Goal: Task Accomplishment & Management: Manage account settings

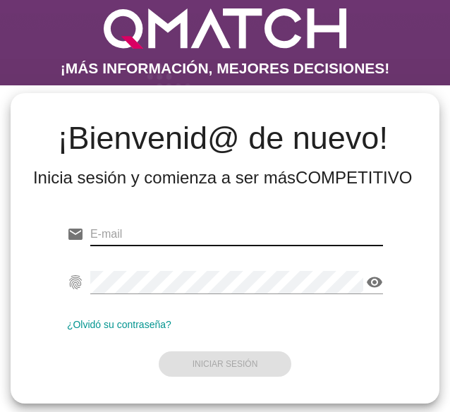
click at [162, 231] on input "email" at bounding box center [236, 234] width 293 height 23
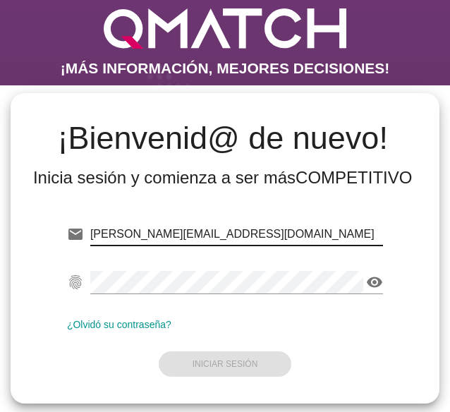
type input "[PERSON_NAME][EMAIL_ADDRESS][DOMAIN_NAME]"
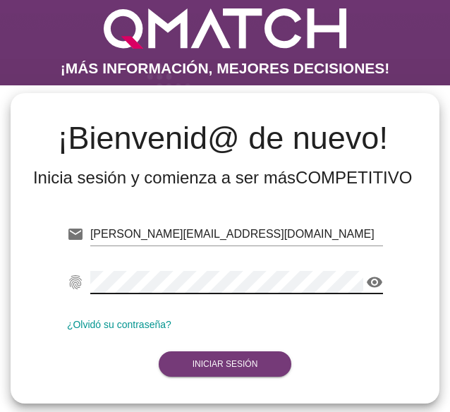
click at [200, 357] on button "Iniciar Sesión" at bounding box center [225, 364] width 133 height 25
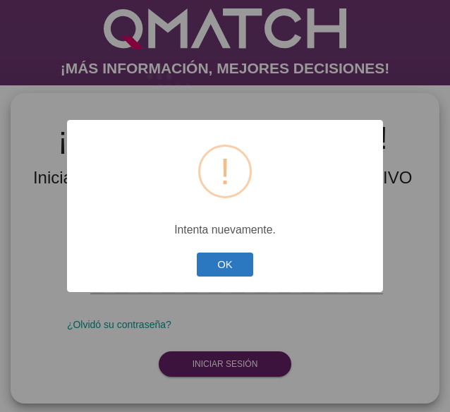
click at [220, 263] on button "OK" at bounding box center [225, 265] width 57 height 25
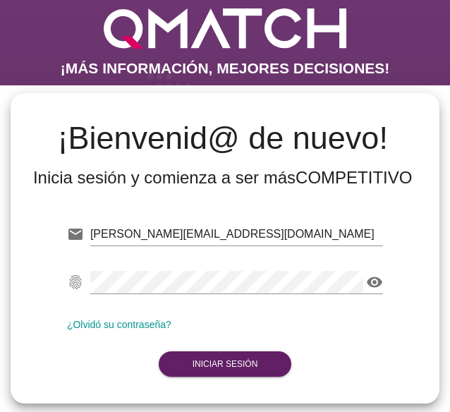
drag, startPoint x: 165, startPoint y: 269, endPoint x: 30, endPoint y: 291, distance: 137.3
click at [30, 291] on div "email [PERSON_NAME][EMAIL_ADDRESS][DOMAIN_NAME] fingerprint visibility ¿Olvidó …" at bounding box center [225, 296] width 407 height 192
click at [31, 282] on div "email [PERSON_NAME][EMAIL_ADDRESS][DOMAIN_NAME] fingerprint visibility ¿Olvidó …" at bounding box center [225, 296] width 407 height 192
click at [236, 348] on form "email [PERSON_NAME][EMAIL_ADDRESS][DOMAIN_NAME] fingerprint visibility ¿Olvidó …" at bounding box center [225, 298] width 316 height 167
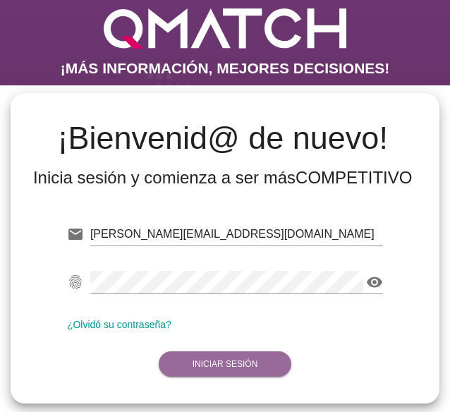
click at [216, 371] on button "Iniciar Sesión" at bounding box center [225, 364] width 133 height 25
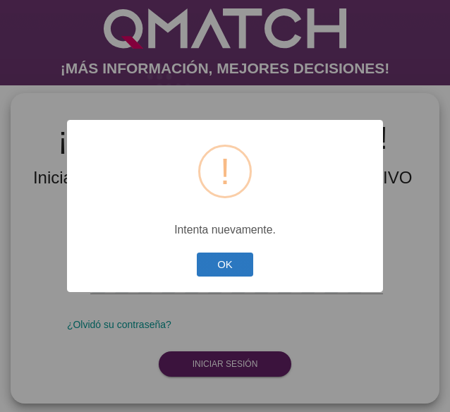
click at [224, 263] on button "OK" at bounding box center [225, 265] width 57 height 25
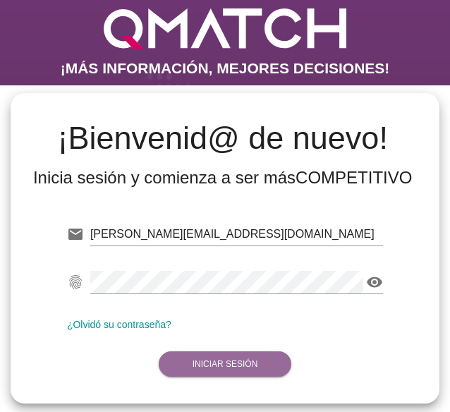
click at [232, 364] on strong "Iniciar Sesión" at bounding box center [226, 364] width 66 height 10
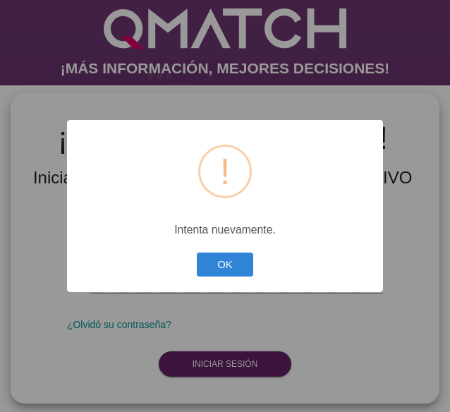
click at [224, 243] on div "? ! i × Intenta nuevamente. OK Cancel" at bounding box center [225, 206] width 316 height 173
click at [227, 253] on button "OK" at bounding box center [225, 265] width 57 height 25
